Goal: Information Seeking & Learning: Find specific fact

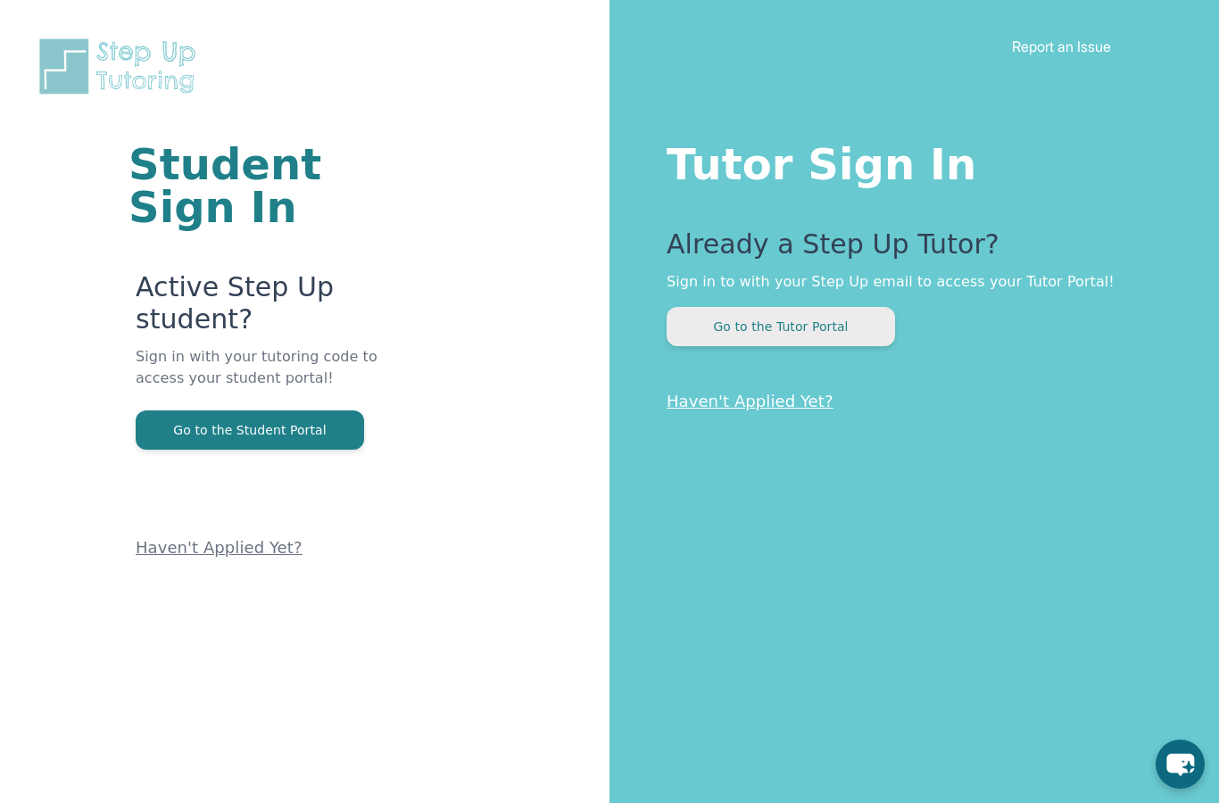
click at [793, 344] on button "Go to the Tutor Portal" at bounding box center [781, 326] width 228 height 39
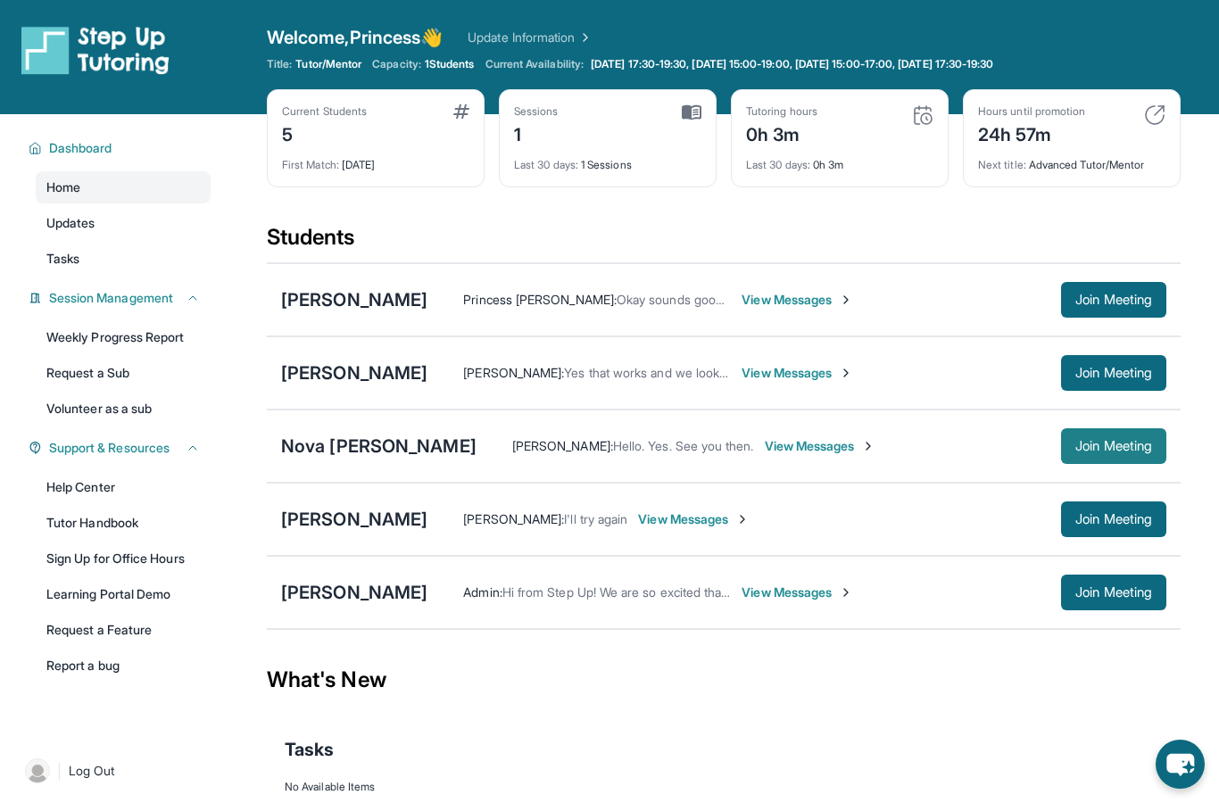
click at [1081, 448] on span "Join Meeting" at bounding box center [1113, 446] width 77 height 11
click at [349, 446] on div "Nova Rae Parker" at bounding box center [378, 446] width 195 height 25
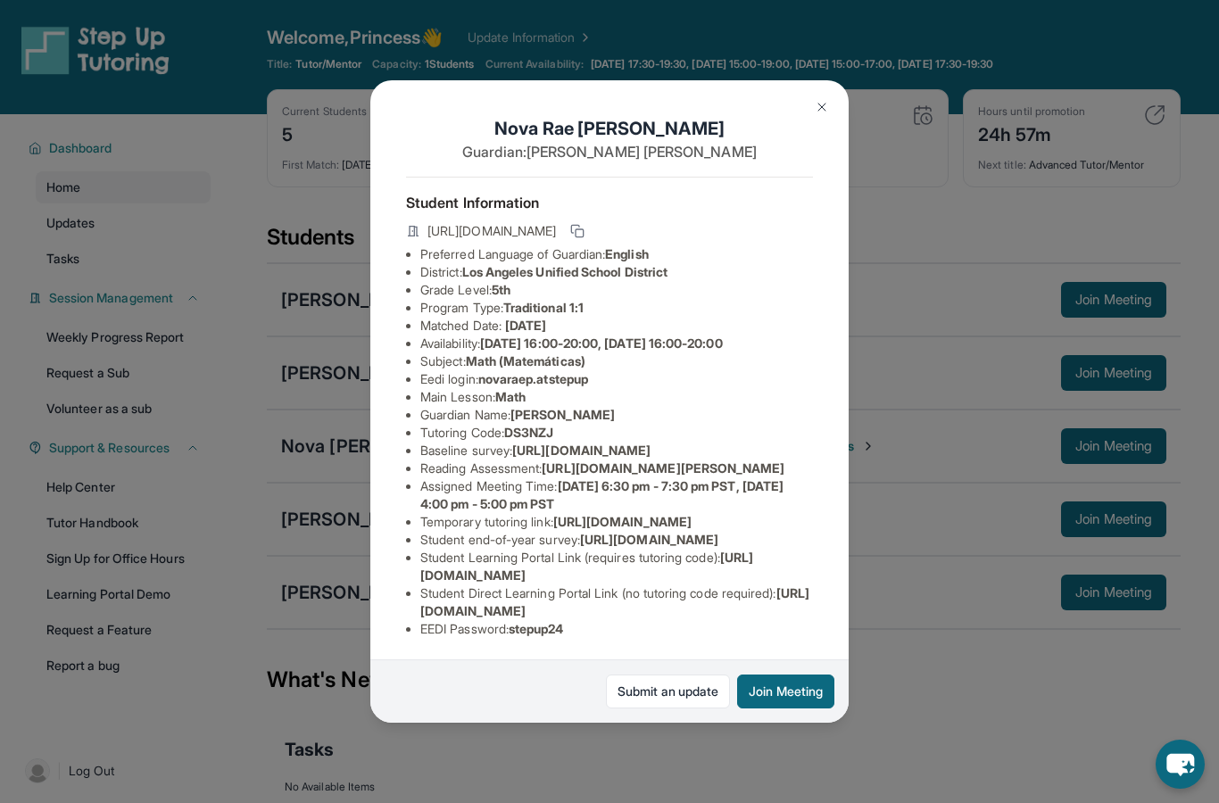
click at [823, 100] on img at bounding box center [822, 107] width 14 height 14
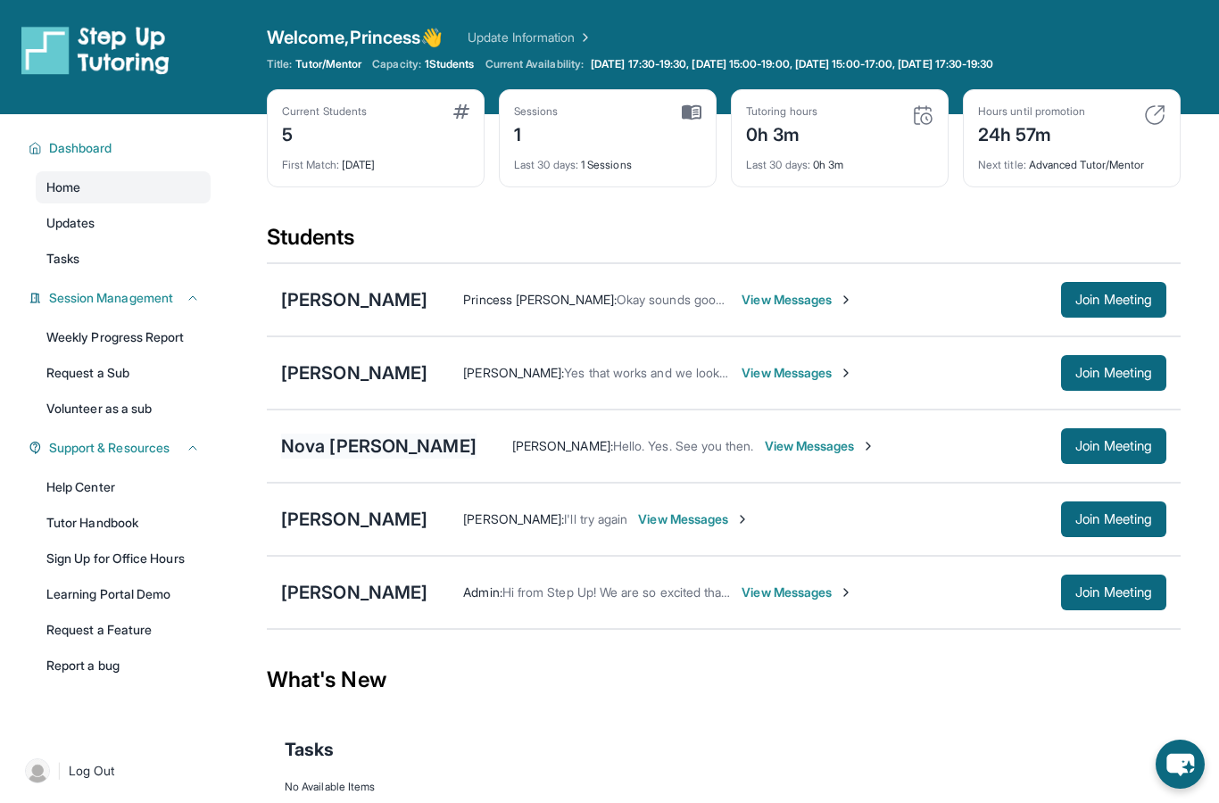
click at [362, 445] on div "Nova Rae Parker" at bounding box center [378, 446] width 195 height 25
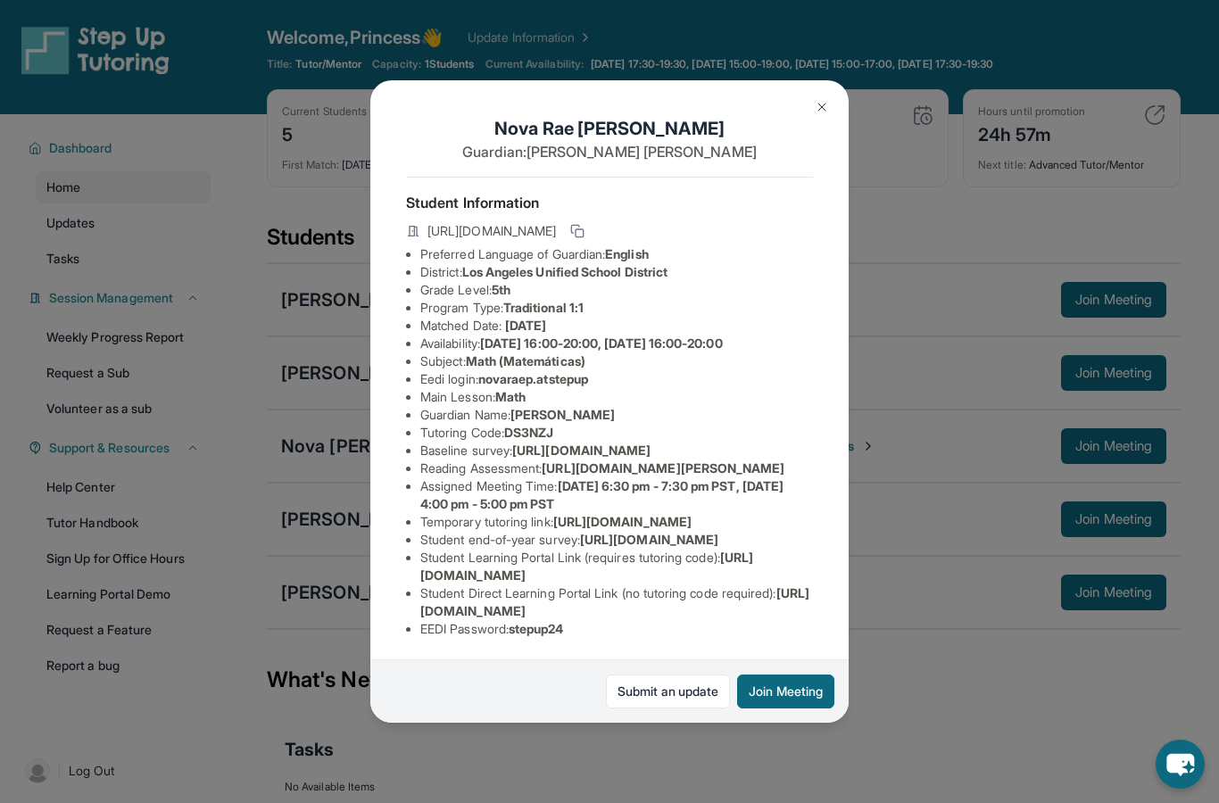
click at [824, 114] on img at bounding box center [822, 107] width 14 height 14
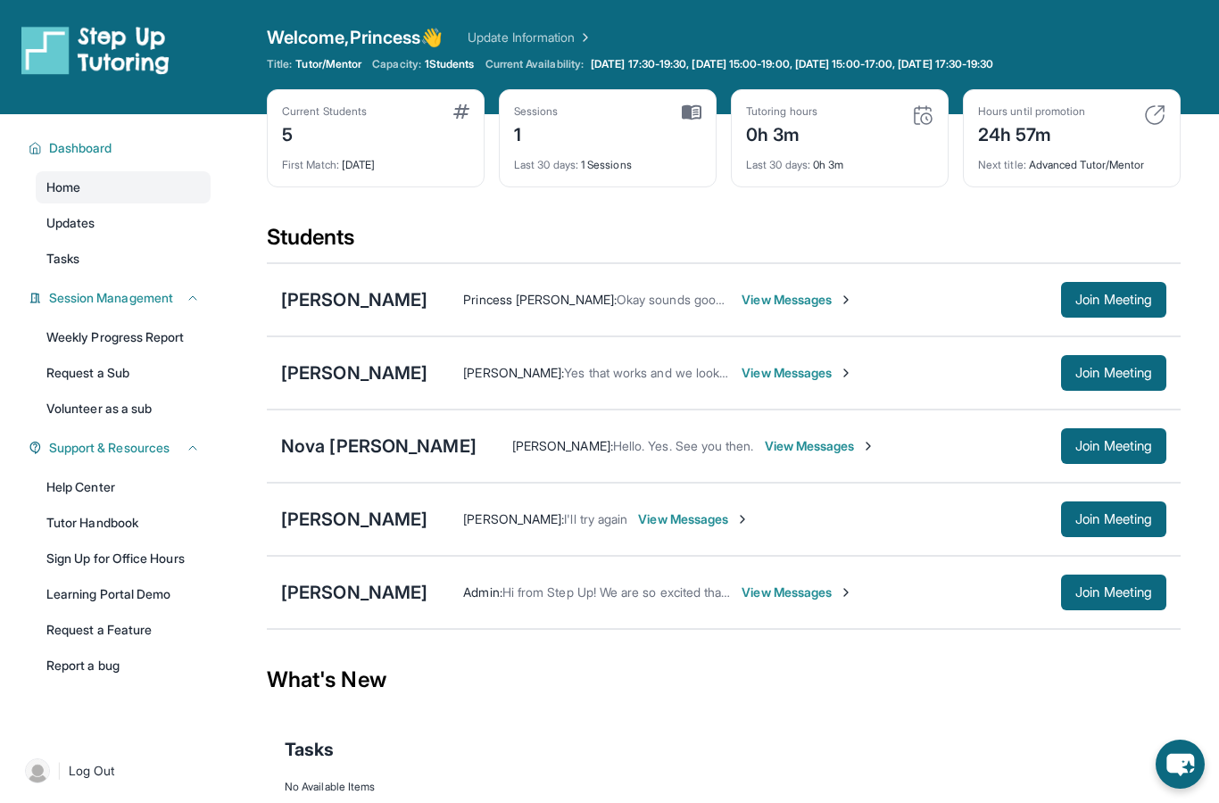
scroll to position [71, 0]
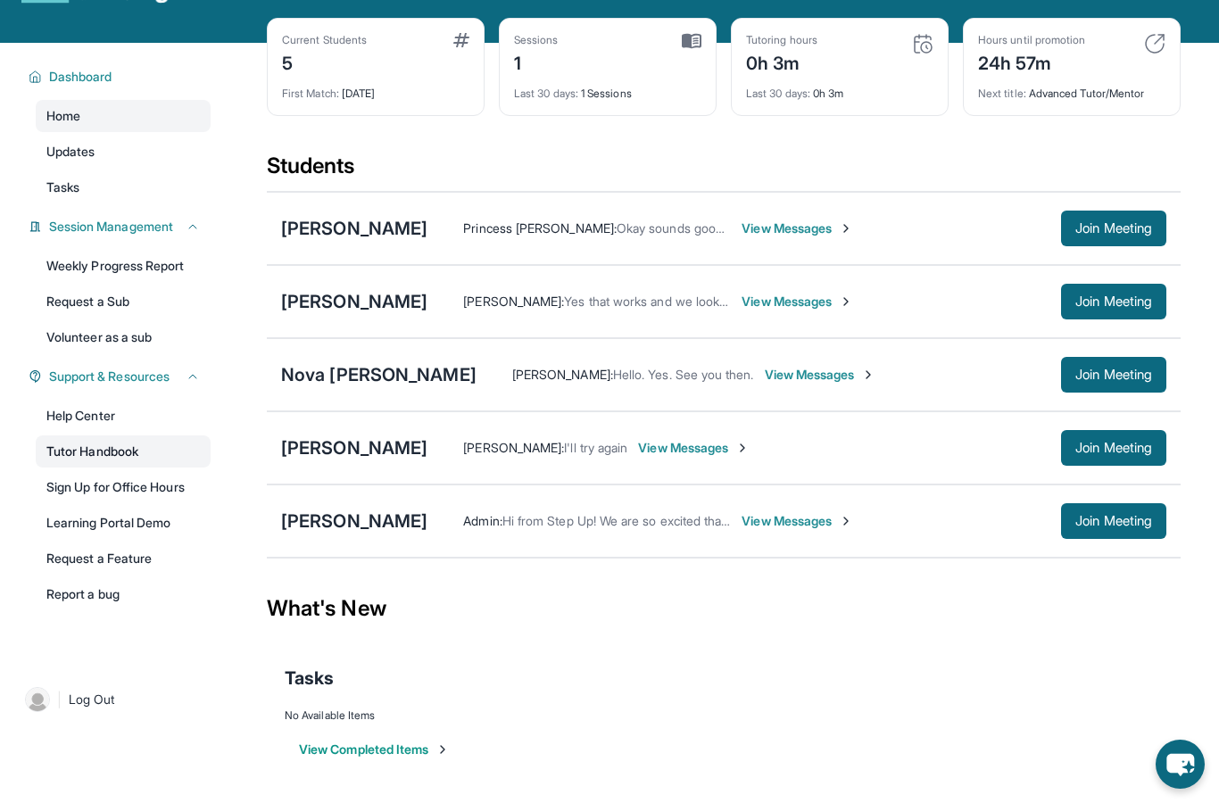
click at [128, 452] on link "Tutor Handbook" at bounding box center [123, 451] width 175 height 32
click at [380, 381] on div "Nova Rae Parker" at bounding box center [378, 374] width 195 height 25
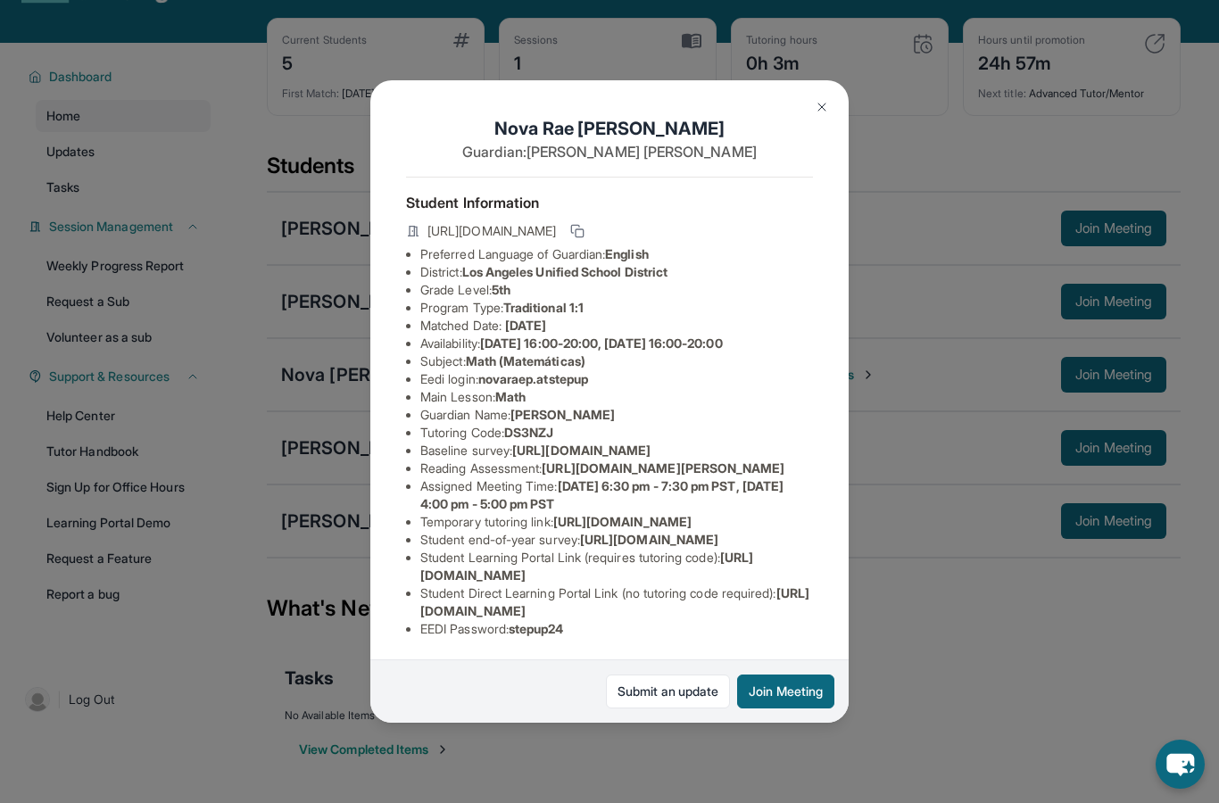
click at [531, 336] on span "Tuesday 16:00-20:00, Wednesday 16:00-20:00" at bounding box center [601, 343] width 243 height 15
click at [486, 449] on li "Baseline survey : https://airtable.com/apprlfn8WjpjBUn2G/shrK0QR6AaNyG5psY?pref…" at bounding box center [616, 451] width 393 height 18
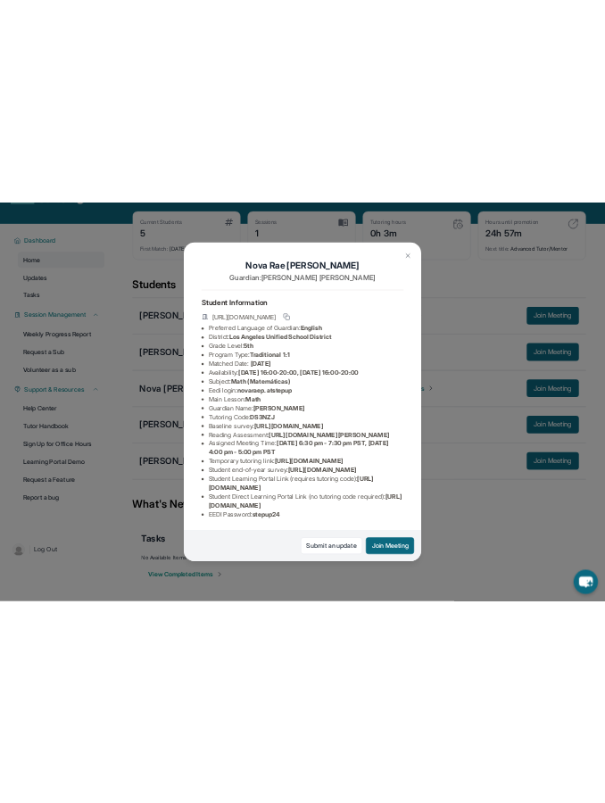
scroll to position [140, 0]
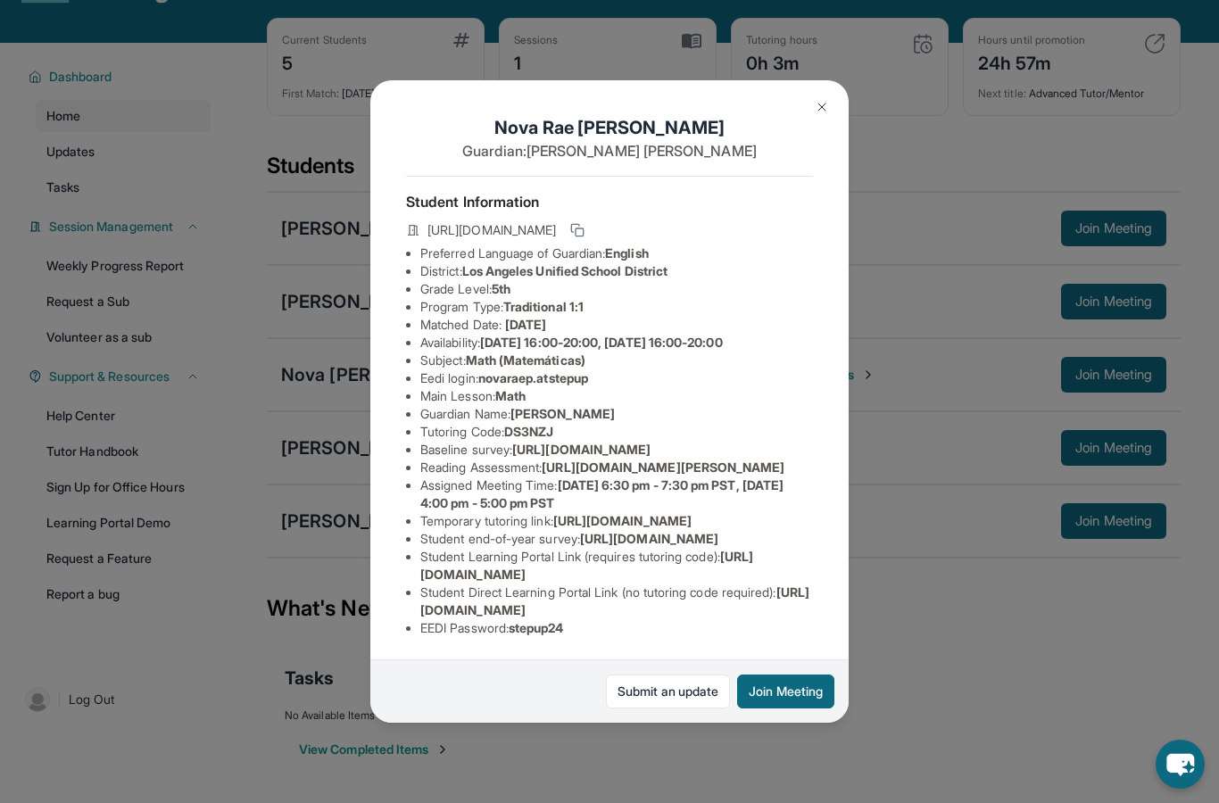
click at [824, 100] on img at bounding box center [822, 107] width 14 height 14
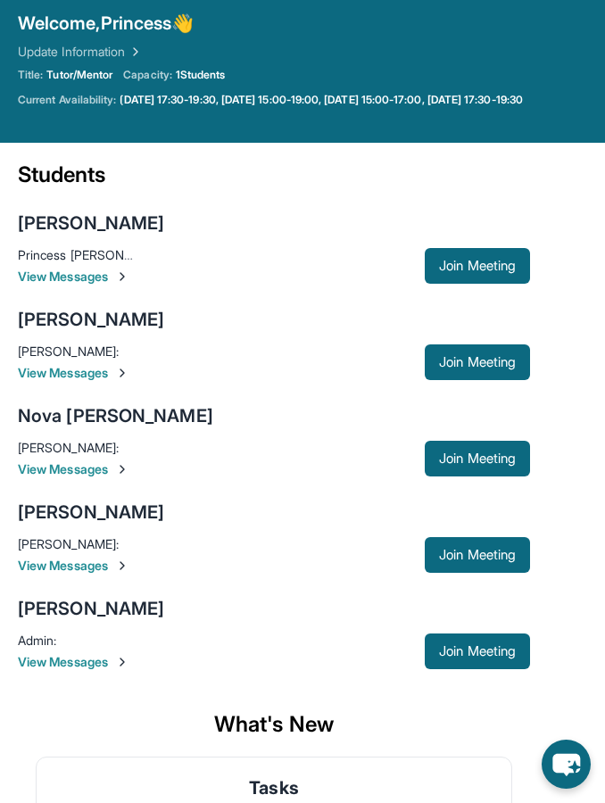
click at [104, 468] on span "View Messages" at bounding box center [221, 469] width 407 height 18
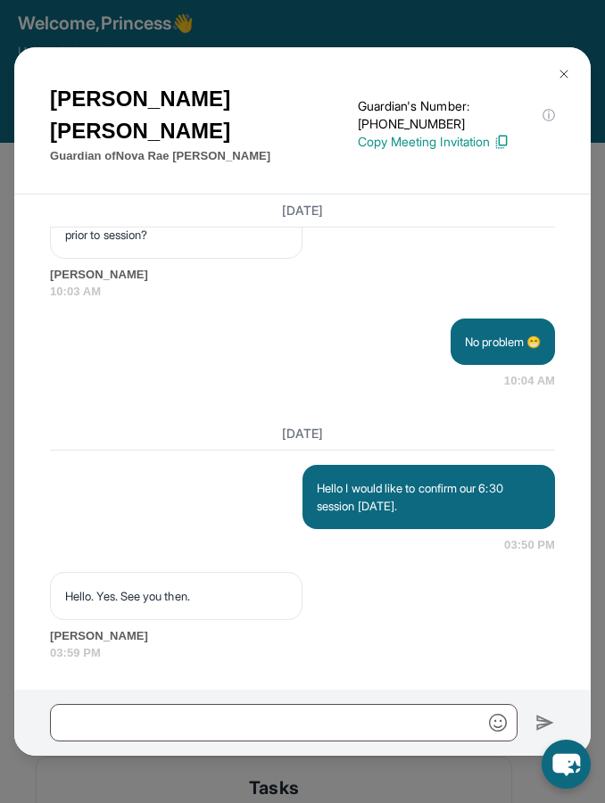
scroll to position [2757, 0]
click at [568, 67] on img at bounding box center [564, 74] width 14 height 14
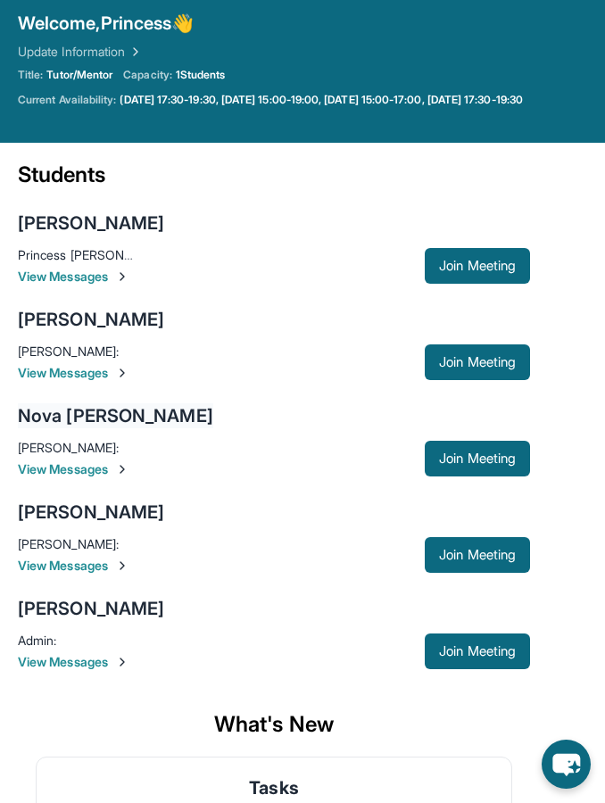
click at [112, 419] on div "Nova Rae Parker" at bounding box center [115, 415] width 195 height 25
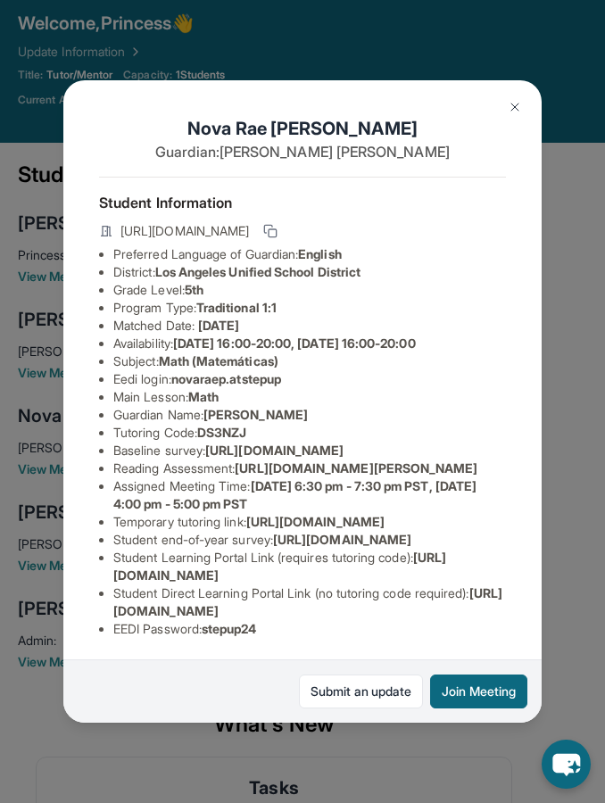
scroll to position [0, 0]
click at [313, 458] on span "https://airtable.com/apprlfn8WjpjBUn2G/shrK0QR6AaNyG5psY?prefill_Type%20of%20Fo…" at bounding box center [274, 450] width 138 height 15
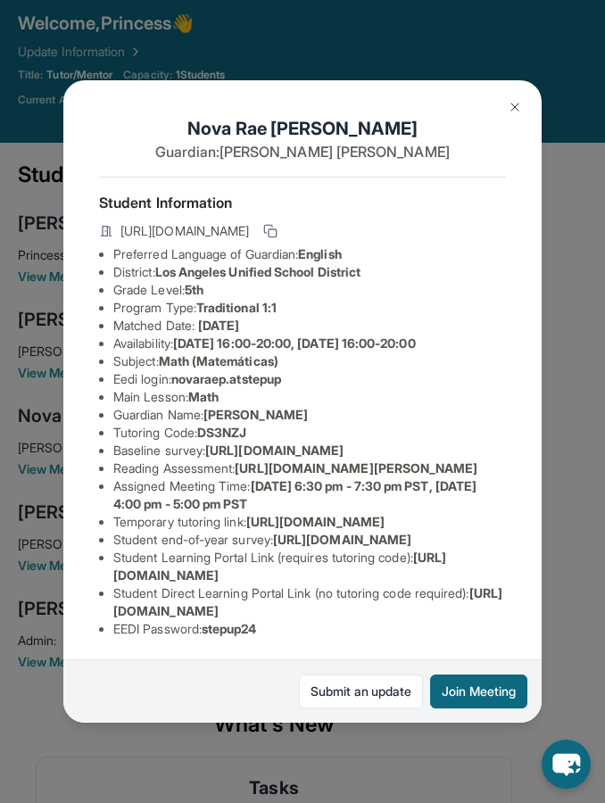
click at [508, 100] on img at bounding box center [515, 107] width 14 height 14
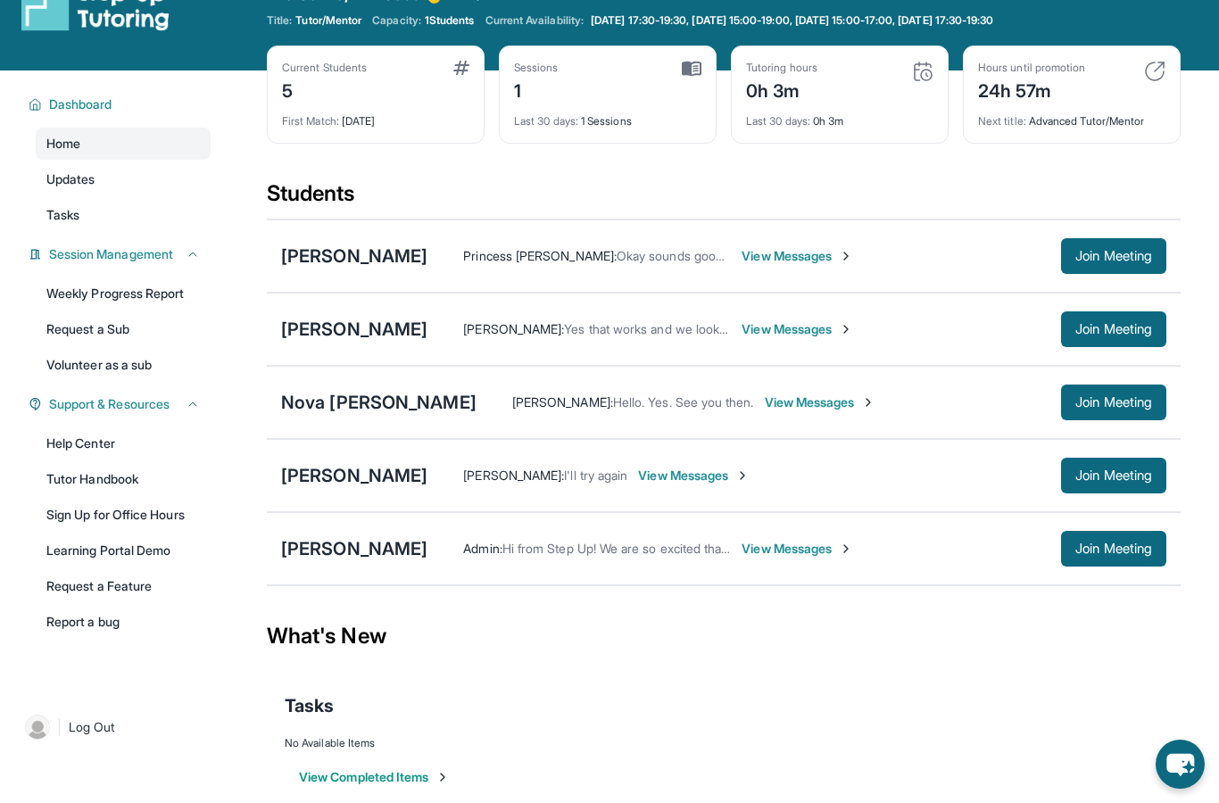
scroll to position [40, 0]
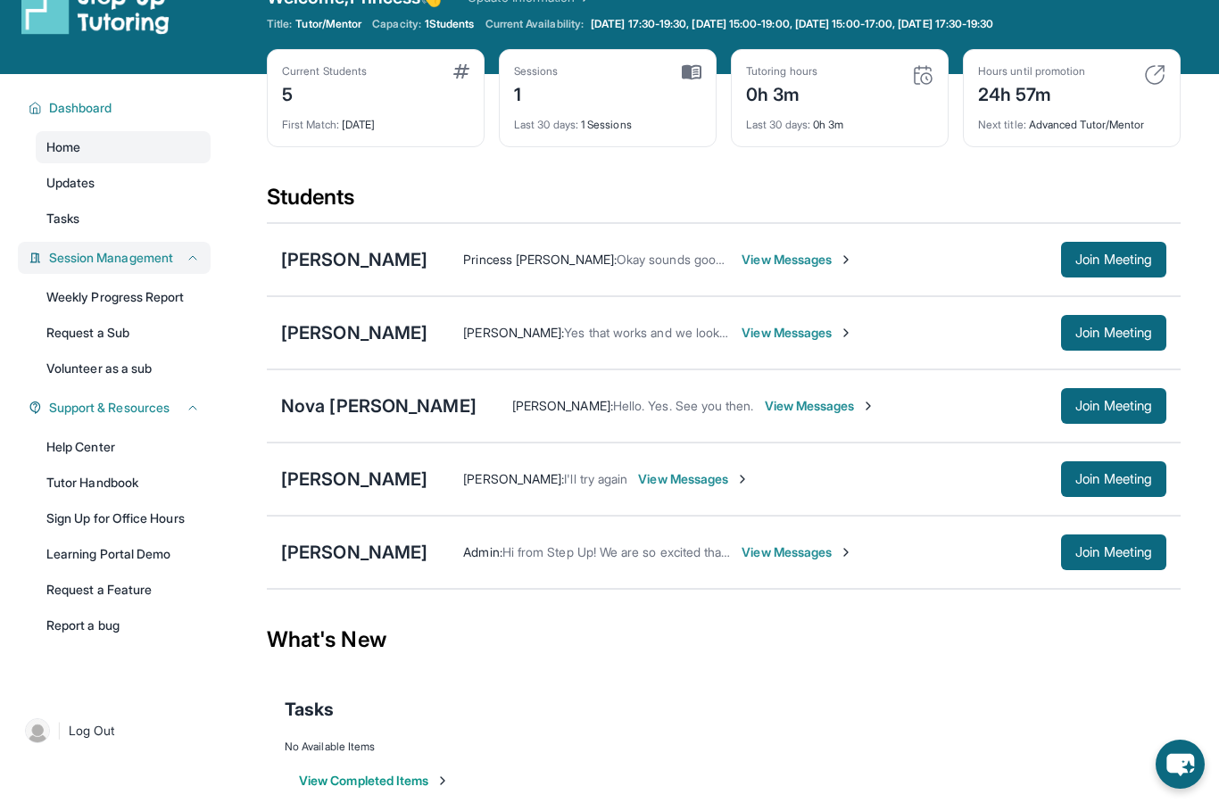
click at [161, 265] on span "Session Management" at bounding box center [111, 258] width 124 height 18
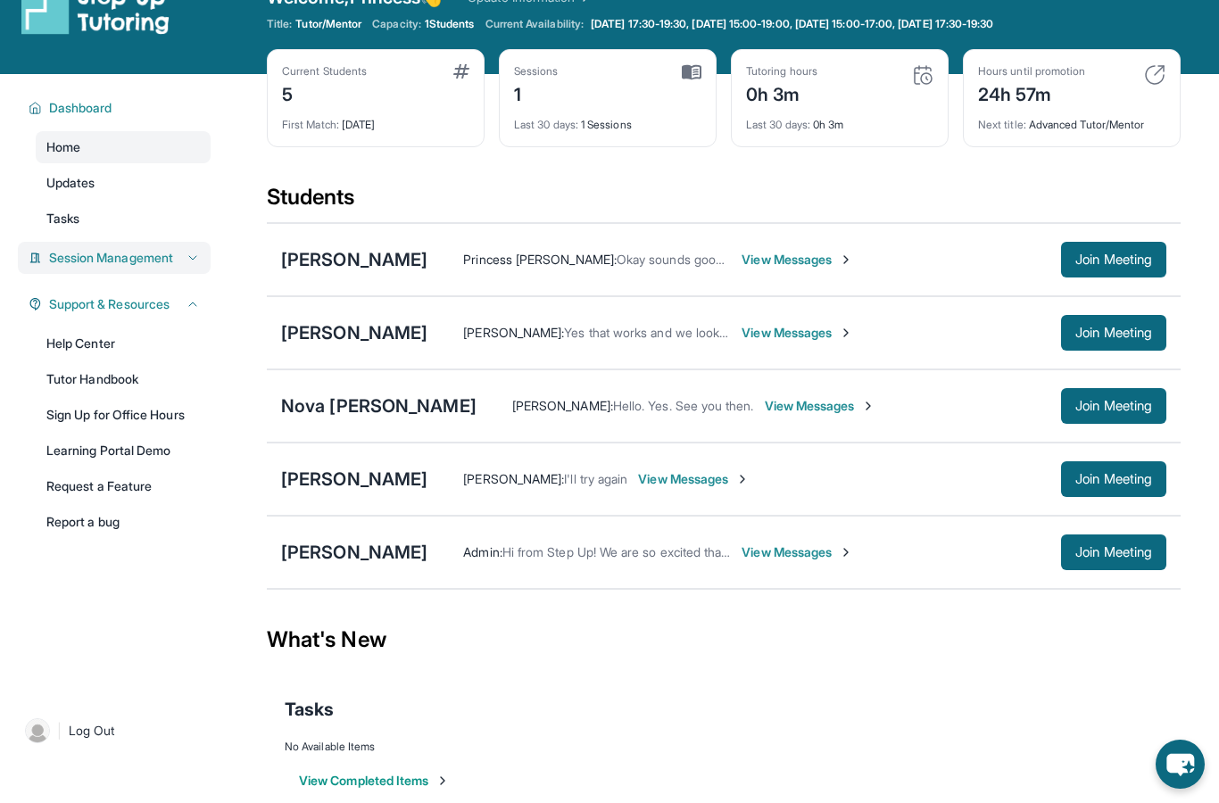
click at [161, 265] on span "Session Management" at bounding box center [111, 258] width 124 height 18
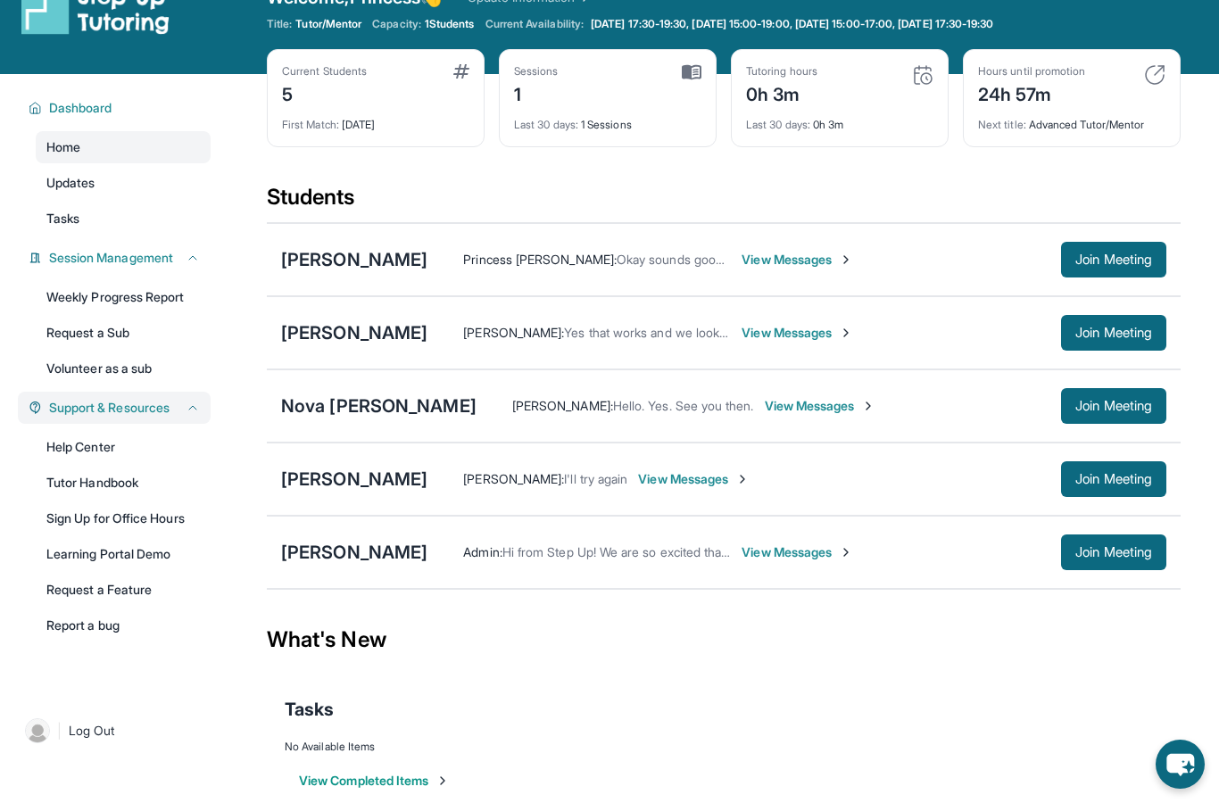
click at [142, 399] on span "Support & Resources" at bounding box center [109, 408] width 120 height 18
click at [327, 415] on div "Nova Rae Parker" at bounding box center [378, 406] width 195 height 25
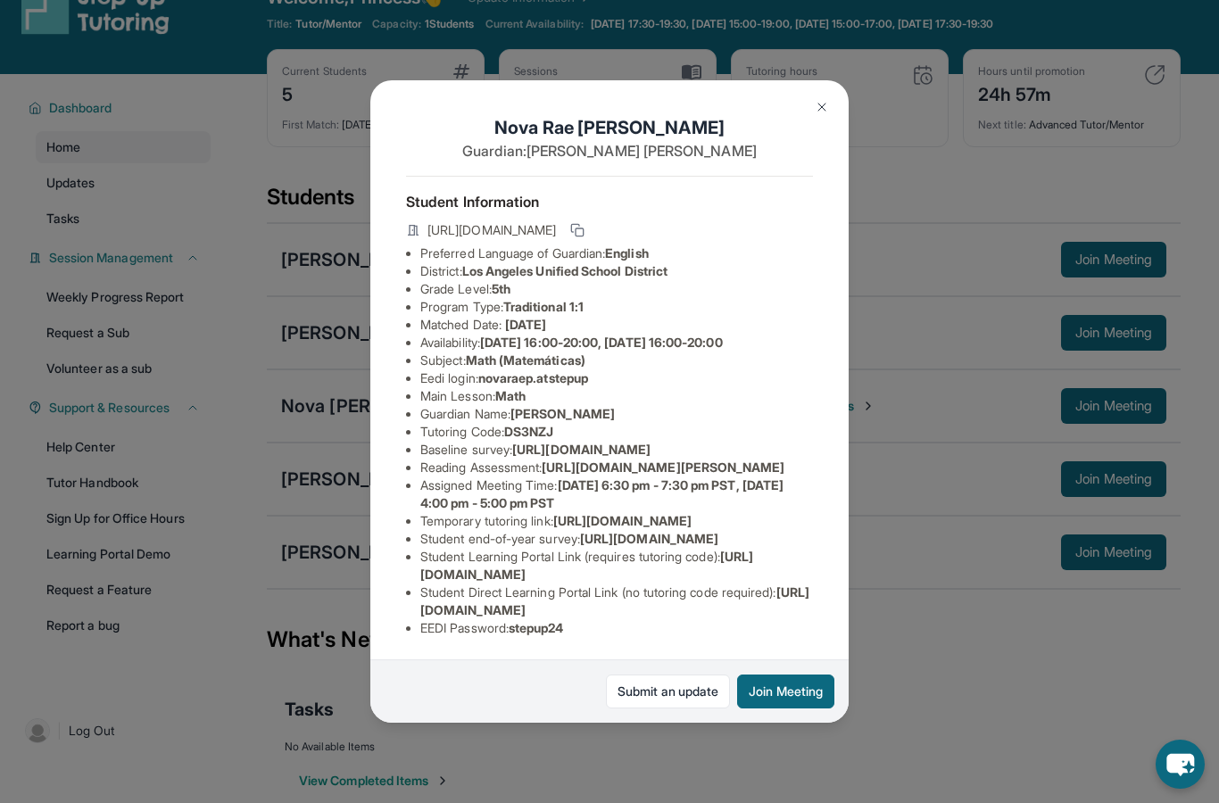
scroll to position [29, 0]
drag, startPoint x: 483, startPoint y: 322, endPoint x: 553, endPoint y: 310, distance: 71.6
click at [554, 310] on ul "Preferred Language of Guardian: English District: Los Angeles Unified School Di…" at bounding box center [609, 440] width 407 height 393
click at [486, 370] on span "novaraep.atstepup" at bounding box center [533, 377] width 110 height 15
drag, startPoint x: 486, startPoint y: 324, endPoint x: 598, endPoint y: 321, distance: 111.6
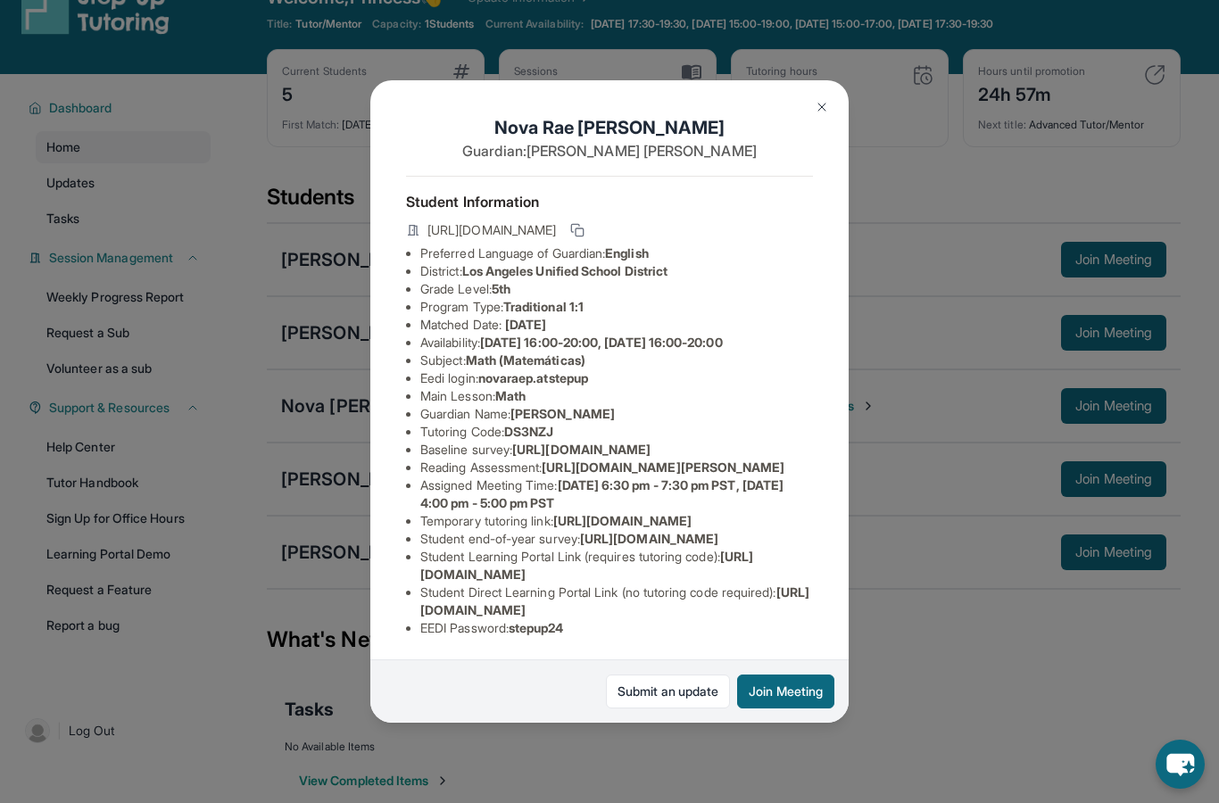
click at [588, 370] on span "novaraep.atstepup" at bounding box center [533, 377] width 110 height 15
copy li "novaraep.atstepup"
click at [668, 423] on li "Tutoring Code : DS3NZJ" at bounding box center [616, 432] width 393 height 18
click at [827, 100] on img at bounding box center [822, 107] width 14 height 14
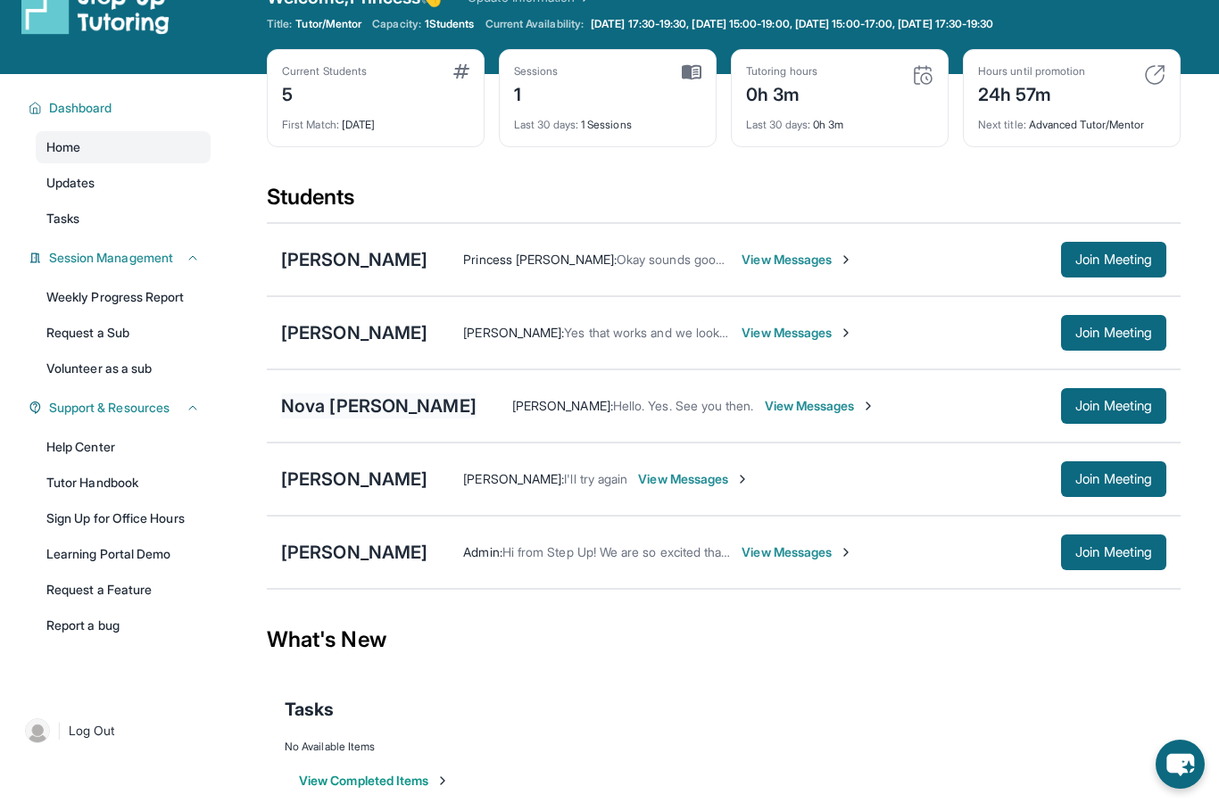
click at [364, 411] on div "Nova Rae Parker" at bounding box center [378, 406] width 195 height 25
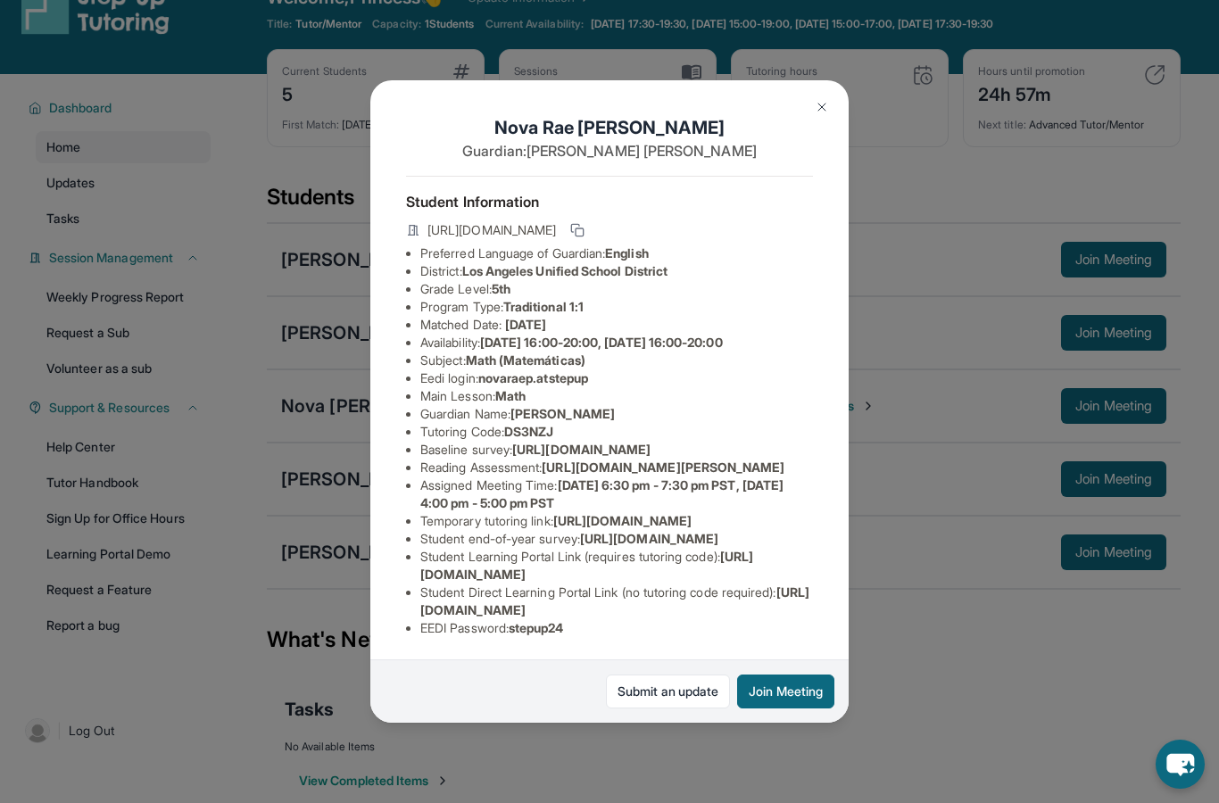
scroll to position [140, 0]
click at [503, 617] on span "https://student-portal.stepuptutoring.org/student/DS3NZJ" at bounding box center [614, 600] width 389 height 33
drag, startPoint x: 488, startPoint y: 217, endPoint x: 614, endPoint y: 212, distance: 125.9
click at [614, 369] on li "Eedi login : novaraep.atstepup" at bounding box center [616, 378] width 393 height 18
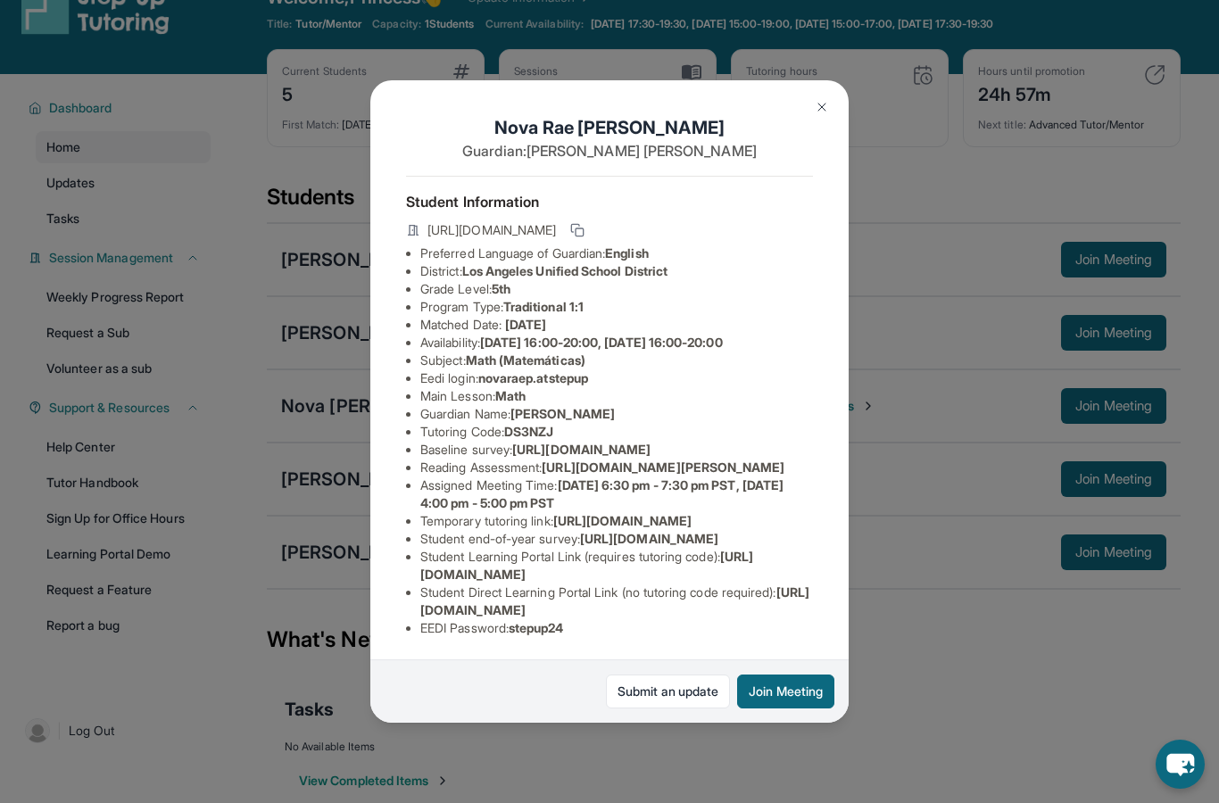
copy li "novaraep.atstepup"
click at [669, 405] on li "Guardian Name : Ramona Robinson" at bounding box center [616, 414] width 393 height 18
click at [824, 89] on button at bounding box center [822, 107] width 36 height 36
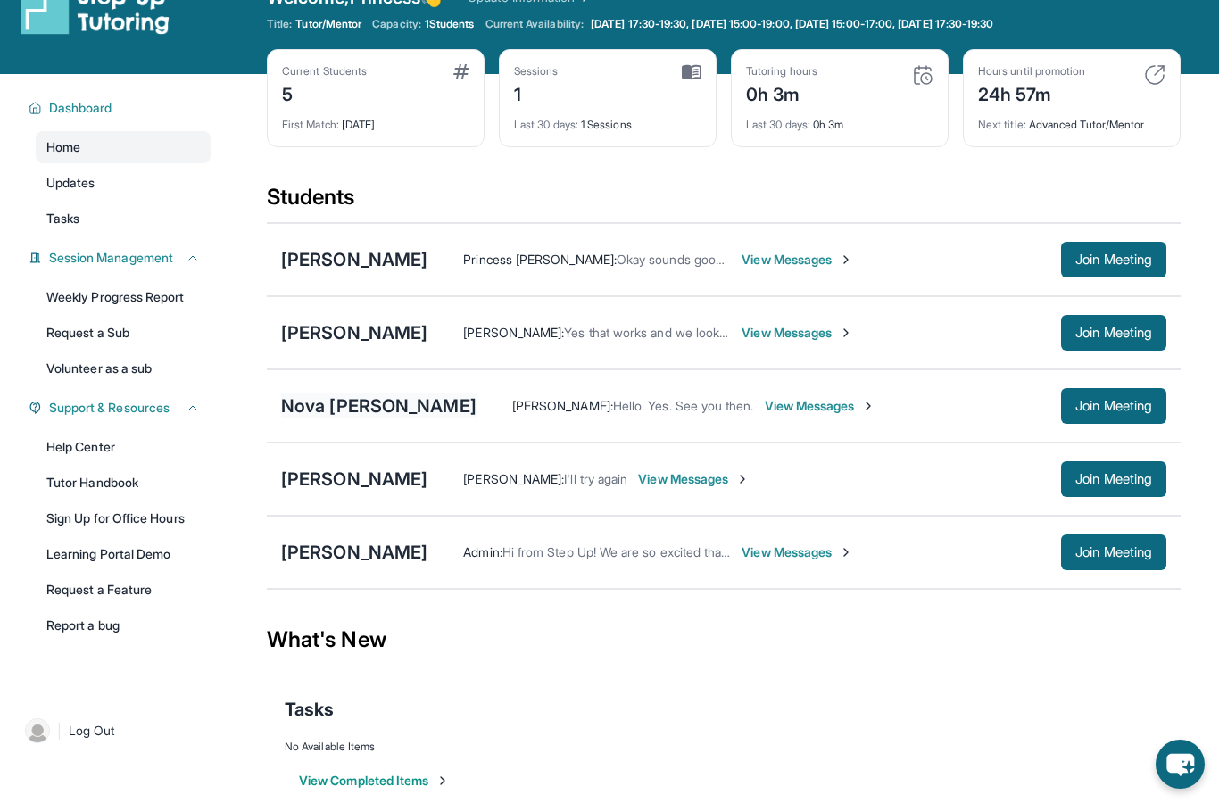
click at [354, 402] on div "Nova Rae Parker" at bounding box center [378, 406] width 195 height 25
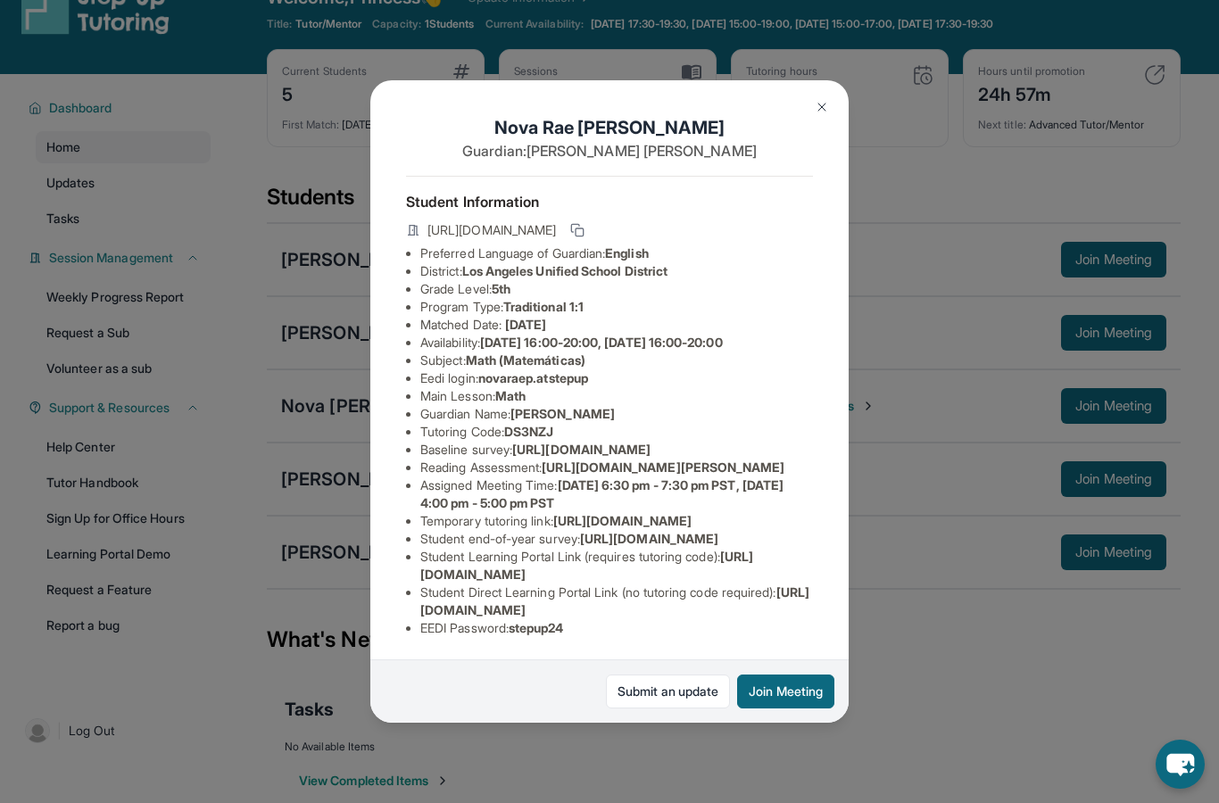
scroll to position [140, 0]
click at [292, 619] on div "Nova Rae Parker Guardian: Ramona Robinson Student Information https://student-p…" at bounding box center [609, 401] width 1219 height 803
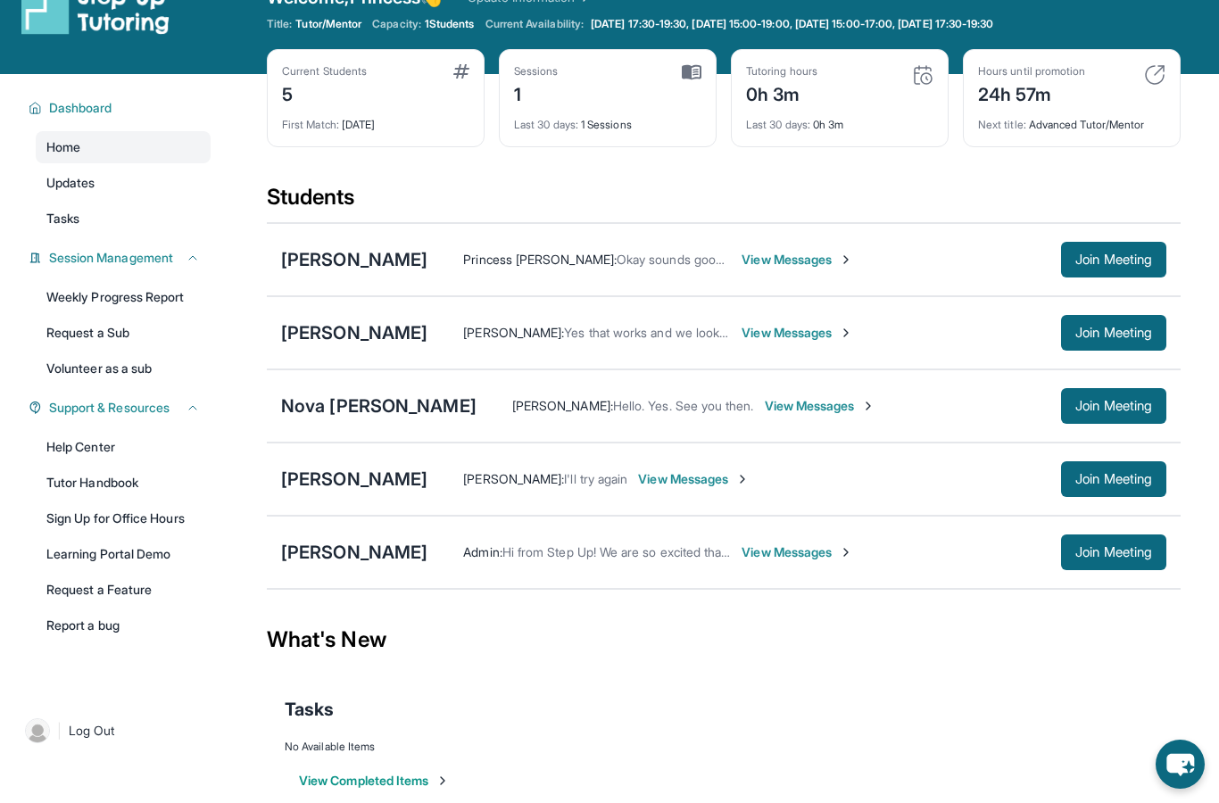
scroll to position [0, 0]
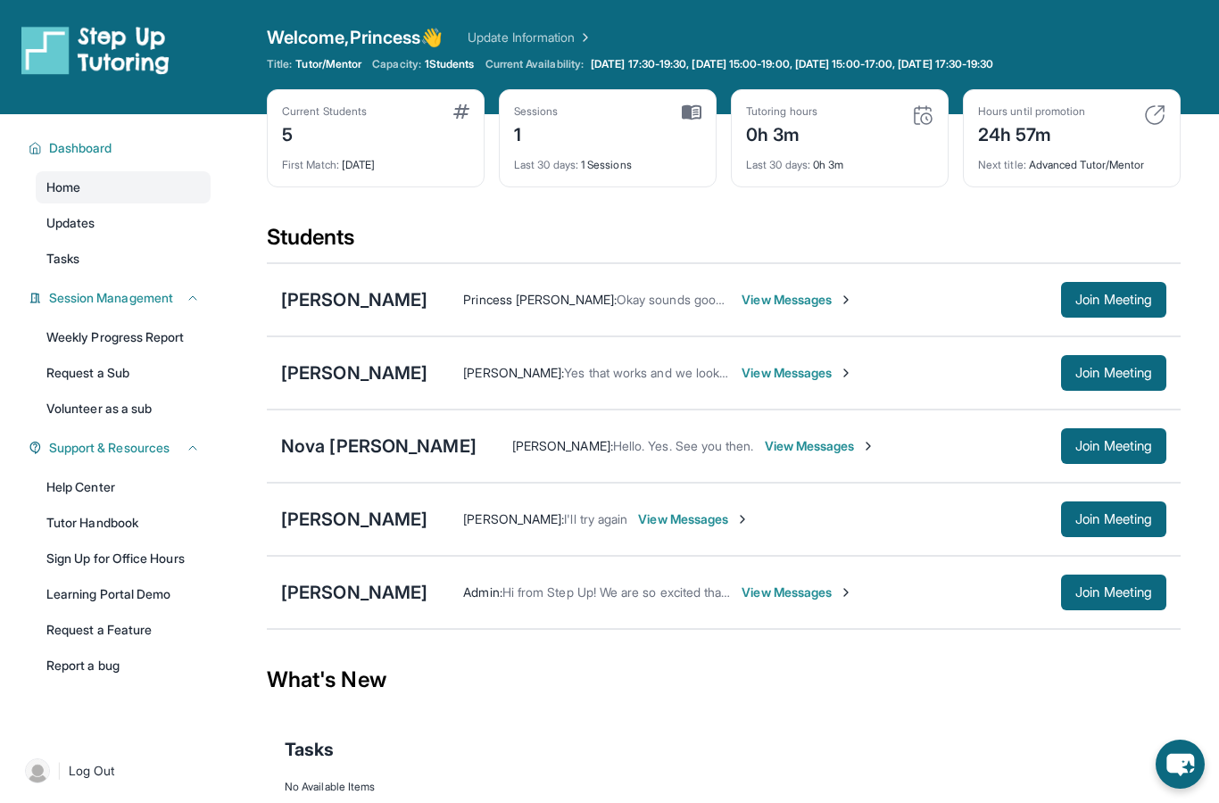
click at [315, 460] on div "Nova Rae Parker Ramona Robinson : Hello. Yes. See you then. View Messages Join …" at bounding box center [724, 446] width 914 height 73
click at [355, 447] on div "Nova Rae Parker" at bounding box center [378, 446] width 195 height 25
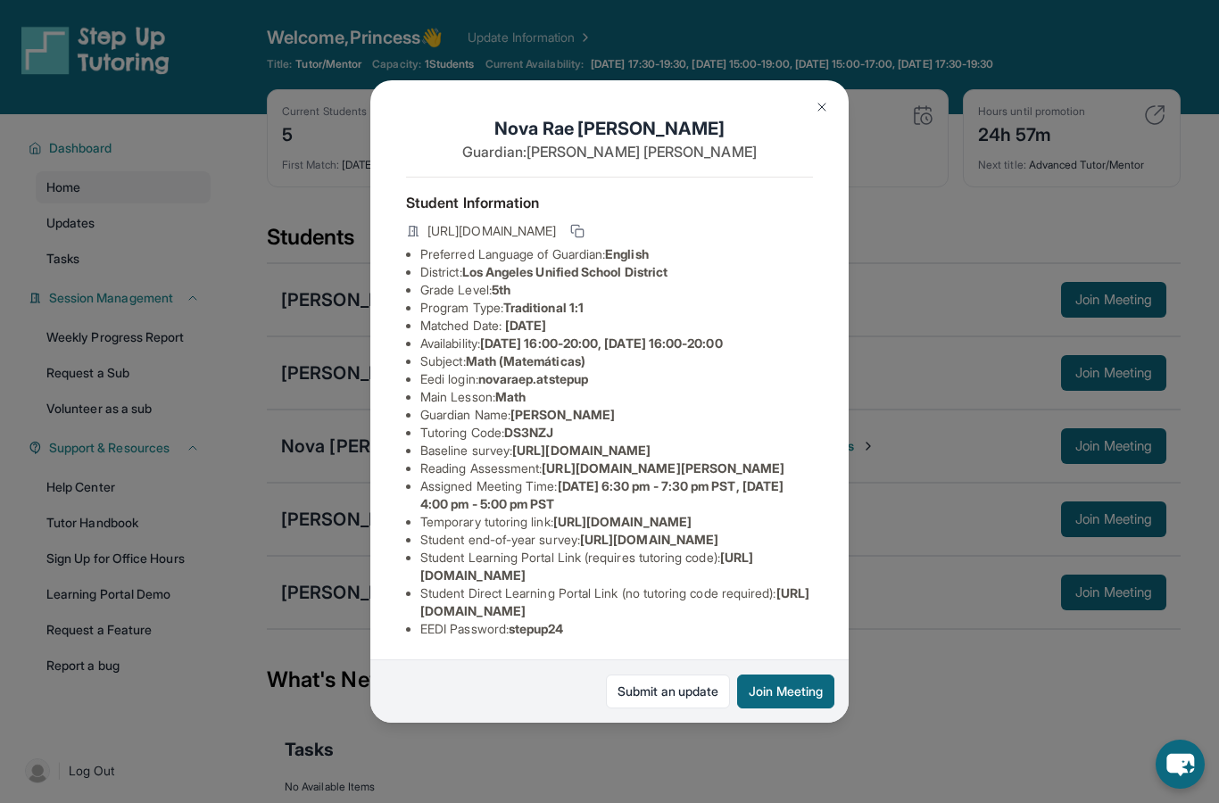
drag, startPoint x: 486, startPoint y: 349, endPoint x: 599, endPoint y: 353, distance: 112.5
click at [588, 371] on span "novaraep.atstepup" at bounding box center [533, 378] width 110 height 15
copy li "novaraep.atstepup"
